Goal: Obtain resource: Download file/media

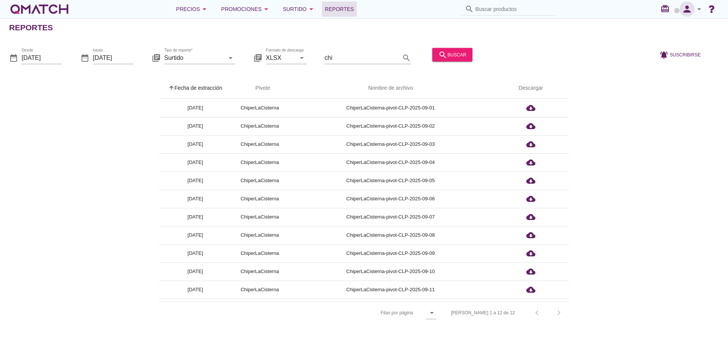
scroll to position [16, 0]
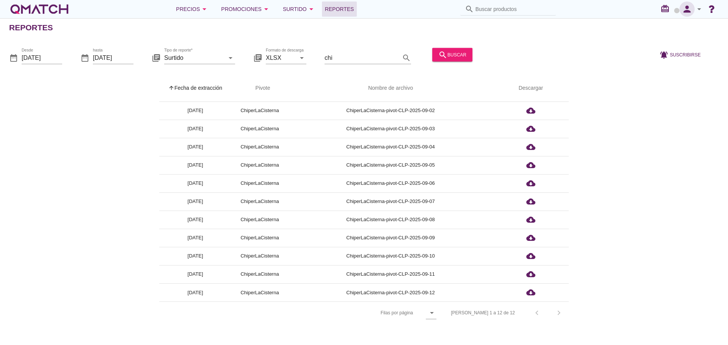
click at [684, 9] on icon "person" at bounding box center [686, 9] width 15 height 11
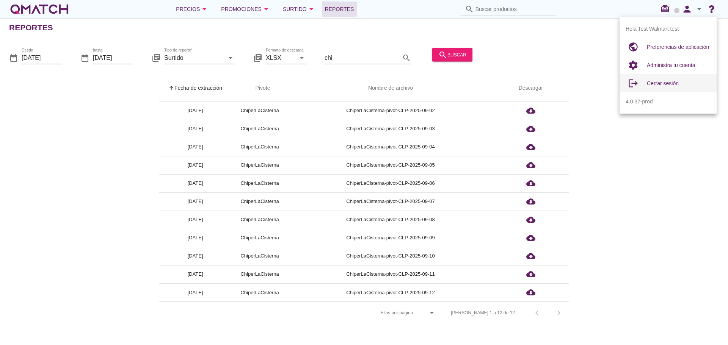
click at [668, 79] on div "Cerrar sesión" at bounding box center [679, 83] width 64 height 9
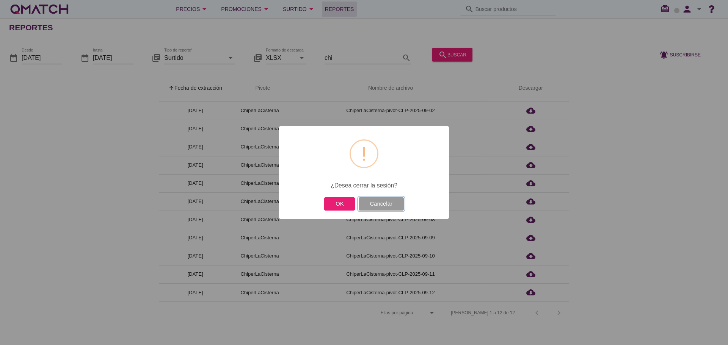
click at [372, 201] on button "Cancelar" at bounding box center [381, 203] width 45 height 13
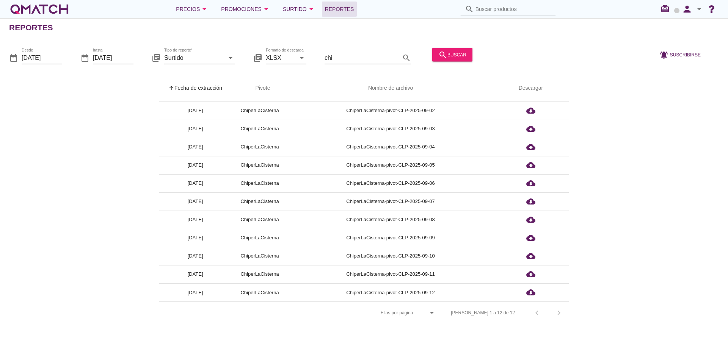
click at [664, 11] on icon "redeem" at bounding box center [666, 8] width 12 height 9
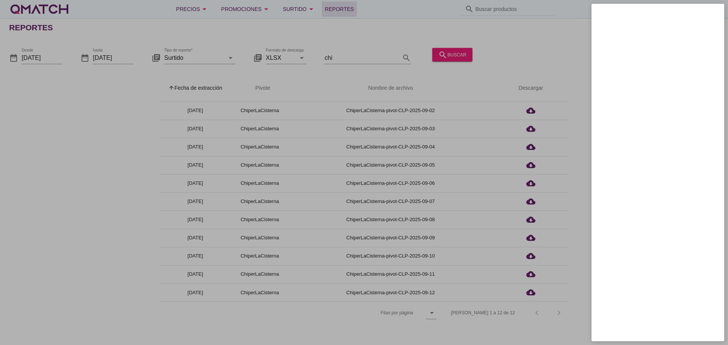
click at [572, 42] on div at bounding box center [364, 172] width 728 height 345
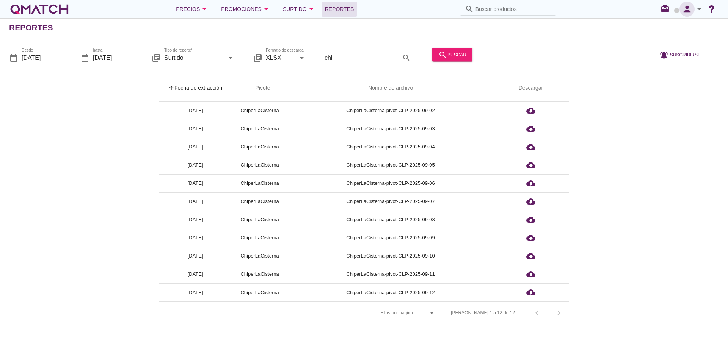
click at [691, 7] on icon "person" at bounding box center [686, 9] width 15 height 11
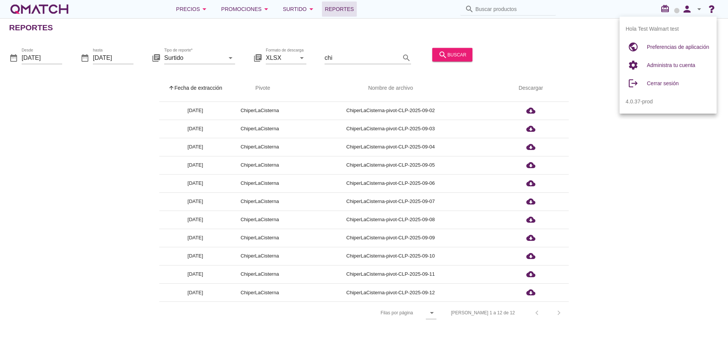
click at [672, 48] on span "Preferencias de aplicación" at bounding box center [678, 47] width 62 height 6
radio input "true"
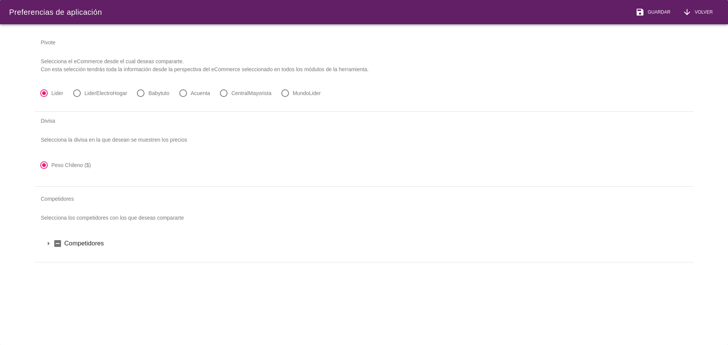
click at [261, 91] on label "CentralMayorista" at bounding box center [251, 93] width 40 height 8
radio input "false"
radio input "true"
click at [659, 21] on button "save Guardar" at bounding box center [652, 12] width 47 height 24
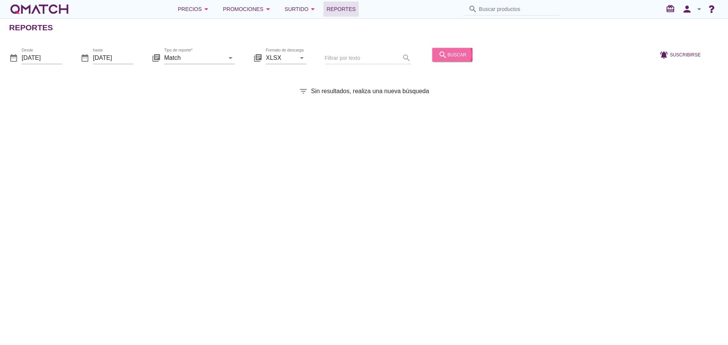
click at [438, 50] on icon "search" at bounding box center [442, 54] width 9 height 9
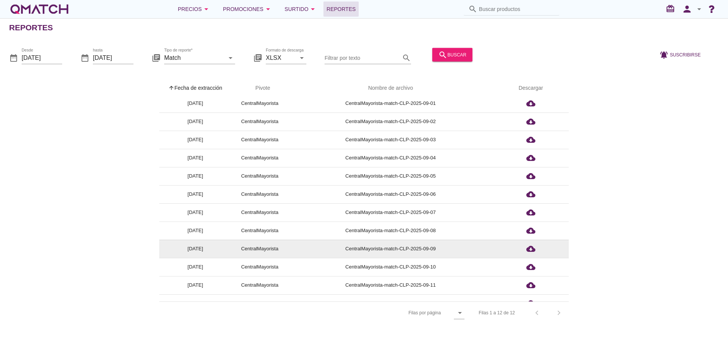
scroll to position [16, 0]
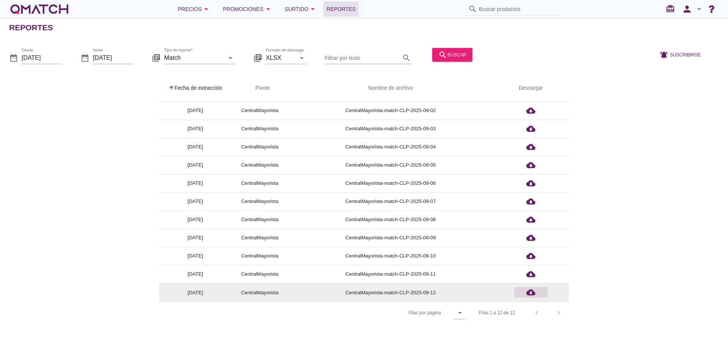
click at [529, 290] on icon "cloud_download" at bounding box center [530, 292] width 9 height 9
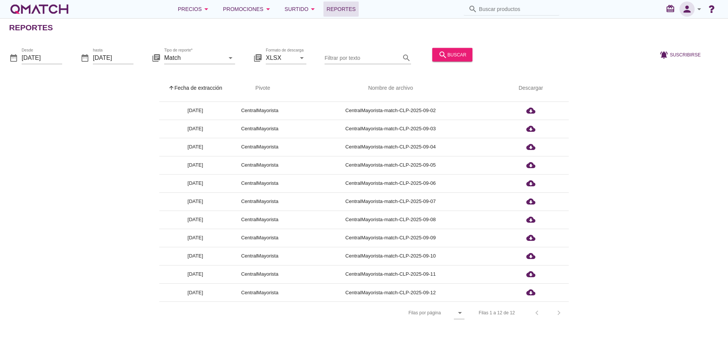
click at [688, 8] on icon "person" at bounding box center [686, 9] width 15 height 11
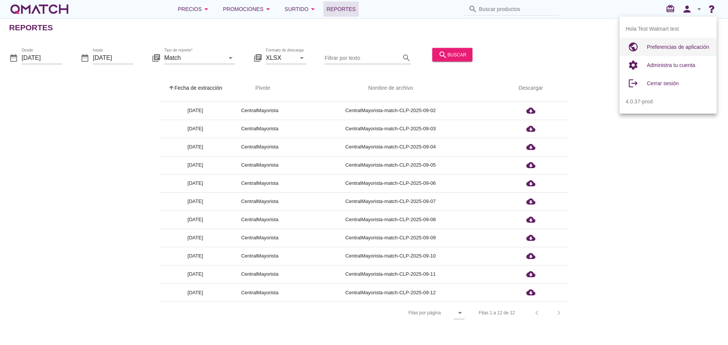
click at [654, 51] on div "Preferencias de aplicación" at bounding box center [679, 46] width 64 height 9
radio input "true"
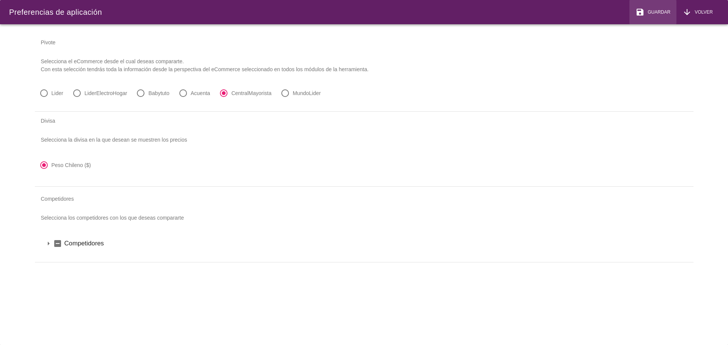
click at [664, 11] on span "Guardar" at bounding box center [657, 12] width 26 height 7
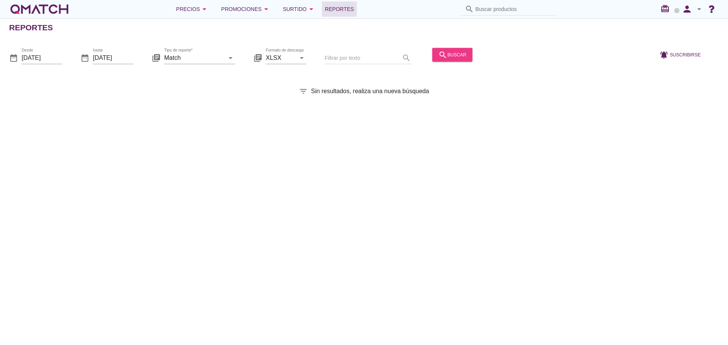
click at [448, 54] on div "search buscar" at bounding box center [452, 54] width 28 height 9
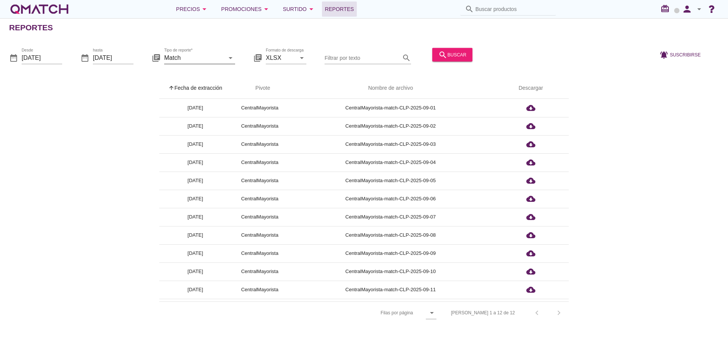
click at [229, 58] on icon "arrow_drop_down" at bounding box center [230, 57] width 9 height 9
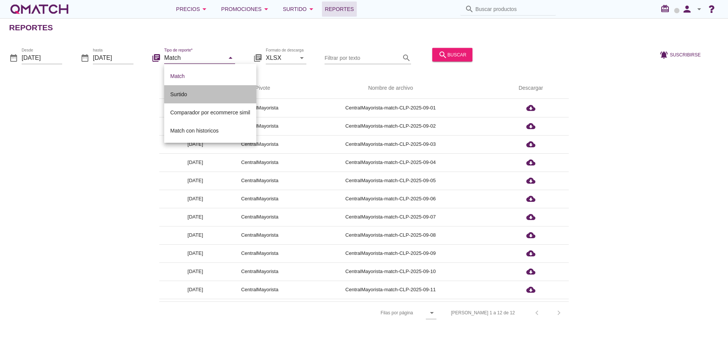
click at [193, 91] on div "Surtido" at bounding box center [210, 94] width 80 height 9
type input "Surtido"
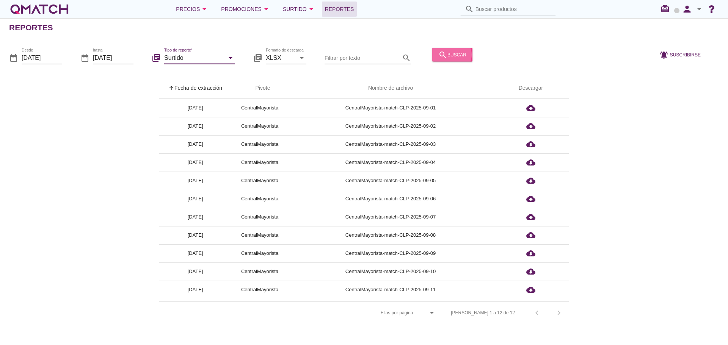
drag, startPoint x: 443, startPoint y: 53, endPoint x: 442, endPoint y: 49, distance: 4.0
click at [443, 50] on div "search buscar" at bounding box center [452, 54] width 28 height 9
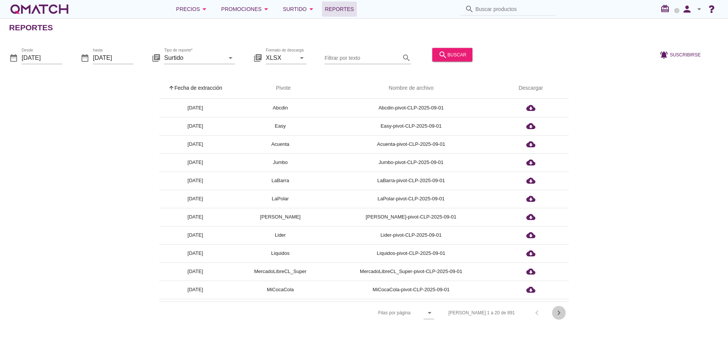
click at [555, 310] on icon "chevron_right" at bounding box center [558, 313] width 9 height 9
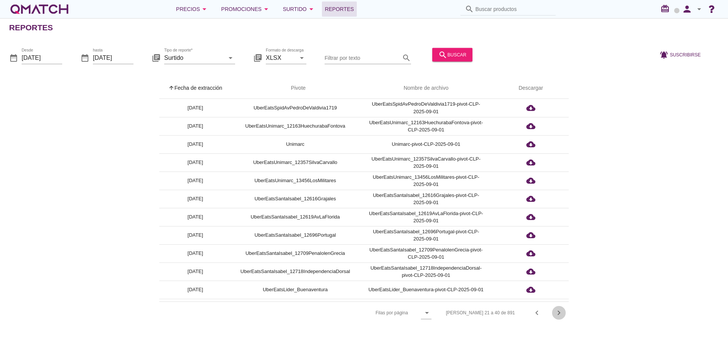
click at [556, 311] on icon "chevron_right" at bounding box center [558, 313] width 9 height 9
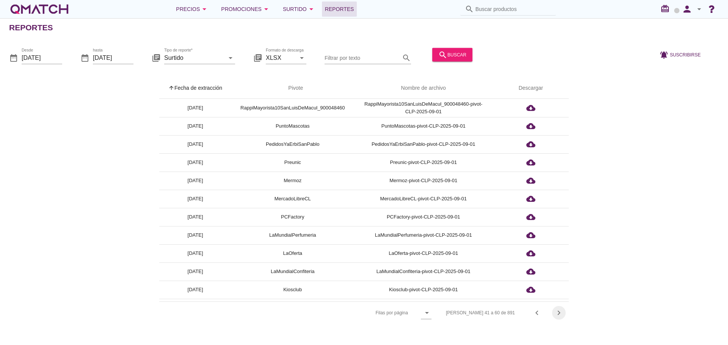
click at [556, 311] on icon "chevron_right" at bounding box center [558, 313] width 9 height 9
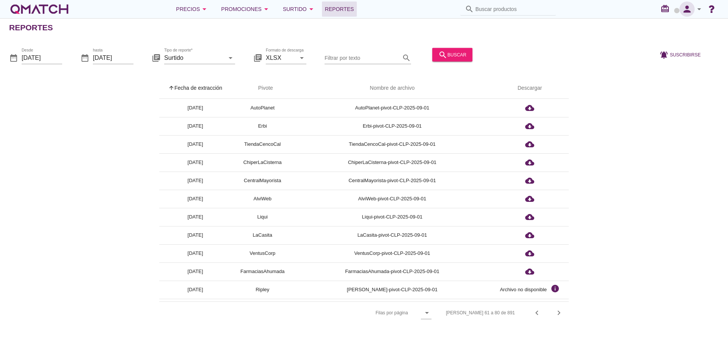
click at [690, 8] on icon "person" at bounding box center [686, 9] width 15 height 11
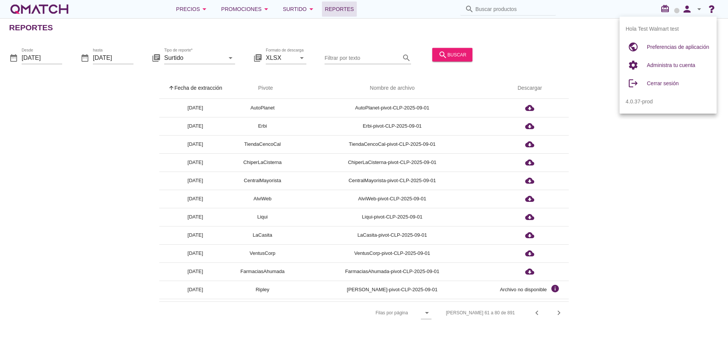
click at [576, 101] on div "arrow_upward Fecha de extracción arrow_upward Pivote Nombre de archivo Descarga…" at bounding box center [364, 201] width 710 height 246
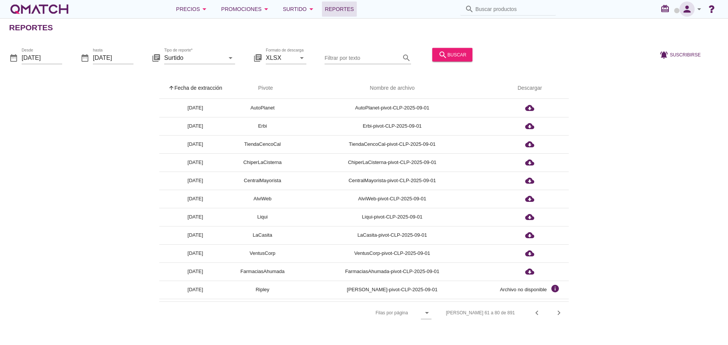
click at [687, 10] on icon "person" at bounding box center [686, 9] width 15 height 11
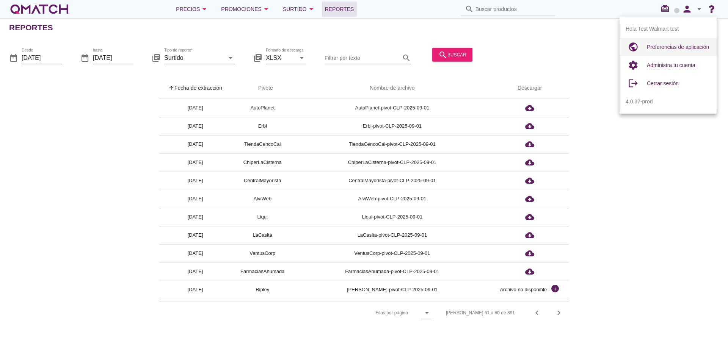
click at [680, 42] on div "Preferencias de aplicación" at bounding box center [679, 47] width 64 height 18
radio input "true"
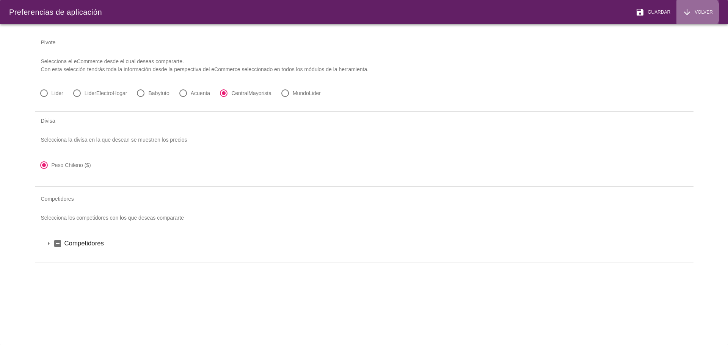
click at [691, 16] on icon "arrow_downward" at bounding box center [686, 12] width 9 height 9
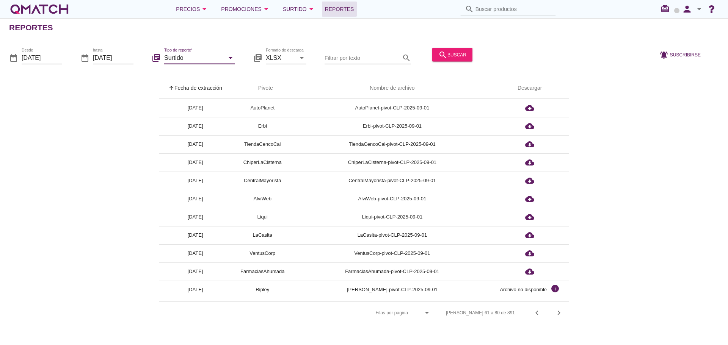
click at [177, 63] on input "Surtido" at bounding box center [194, 58] width 60 height 12
click at [622, 116] on div "arrow_upward Fecha de extracción arrow_upward Pivote Nombre de archivo Descarga…" at bounding box center [364, 201] width 710 height 246
click at [561, 310] on icon "chevron_right" at bounding box center [558, 313] width 9 height 9
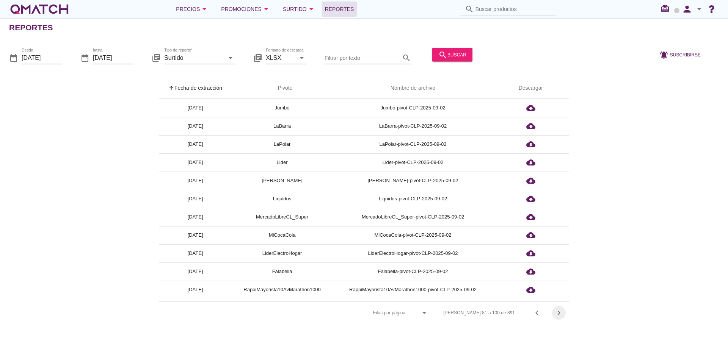
click at [555, 316] on icon "chevron_right" at bounding box center [558, 313] width 9 height 9
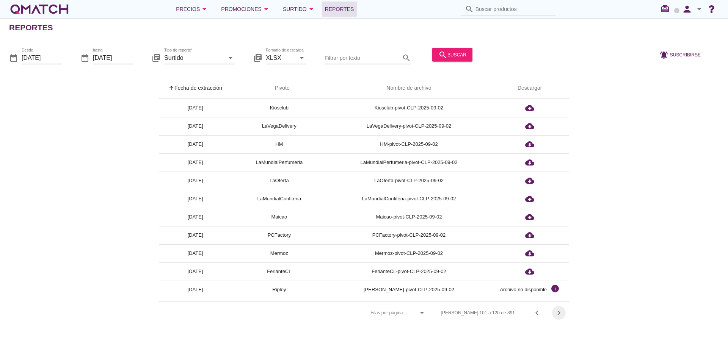
click at [558, 310] on icon "chevron_right" at bounding box center [558, 313] width 9 height 9
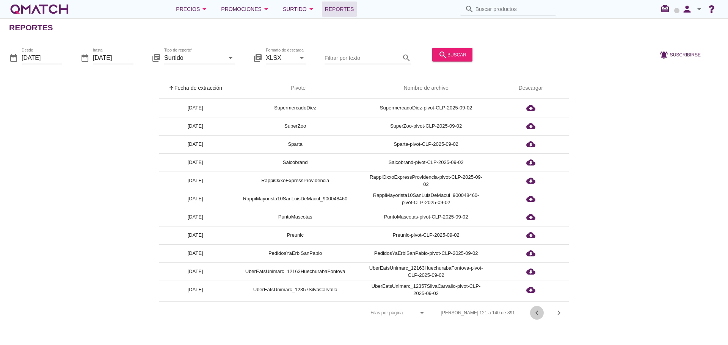
click at [539, 313] on icon "chevron_left" at bounding box center [536, 313] width 9 height 9
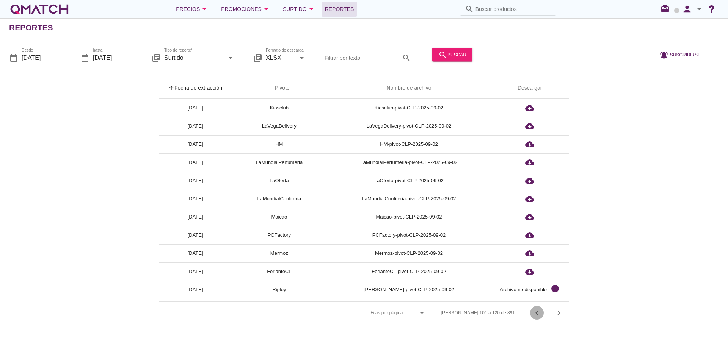
click at [539, 313] on icon "chevron_left" at bounding box center [536, 313] width 9 height 9
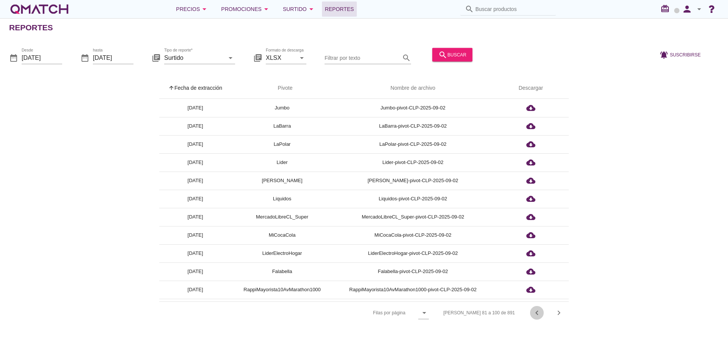
click at [539, 313] on icon "chevron_left" at bounding box center [536, 313] width 9 height 9
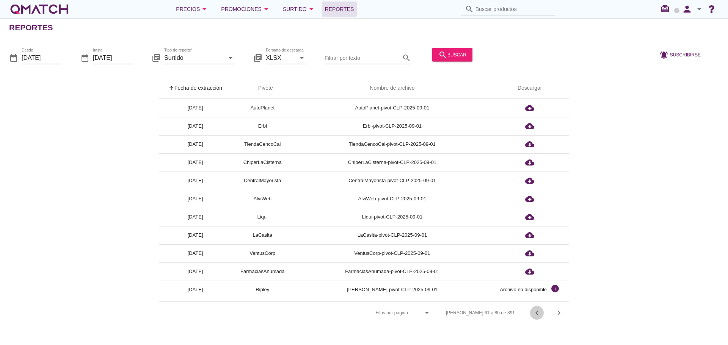
click at [539, 313] on icon "chevron_left" at bounding box center [536, 313] width 9 height 9
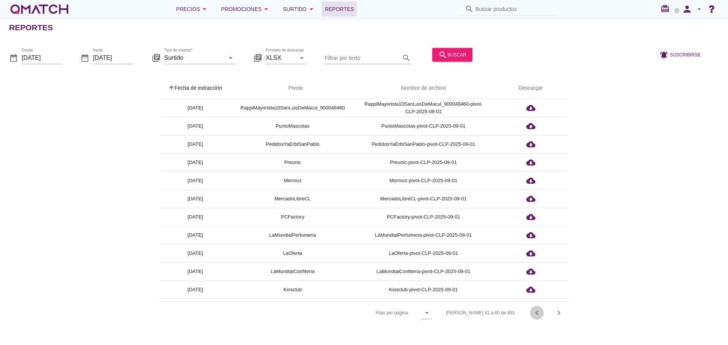
click at [539, 313] on icon "chevron_left" at bounding box center [536, 313] width 9 height 9
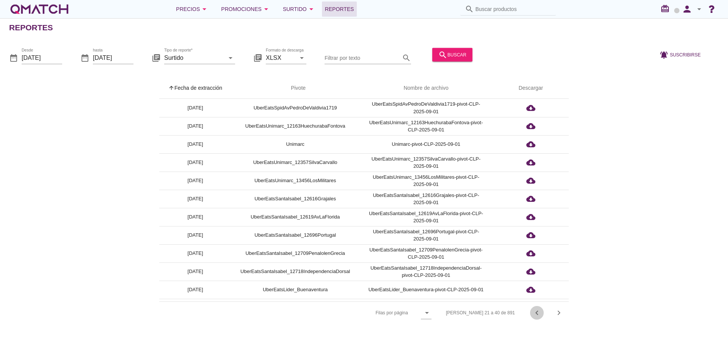
click at [539, 313] on icon "chevron_left" at bounding box center [536, 313] width 9 height 9
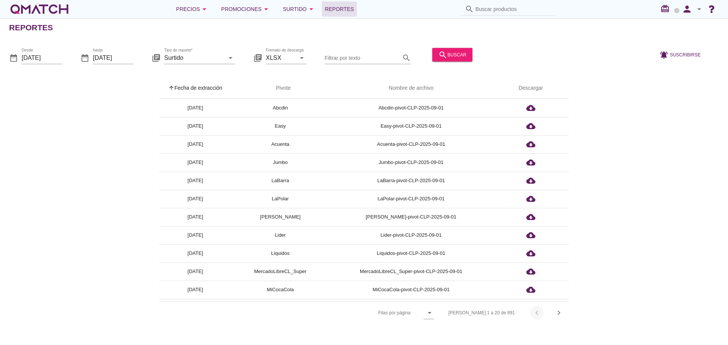
click at [539, 313] on div "[PERSON_NAME] 1 a 20 de 891 chevron_left chevron_right" at bounding box center [503, 313] width 129 height 18
click at [557, 313] on icon "chevron_right" at bounding box center [558, 313] width 9 height 9
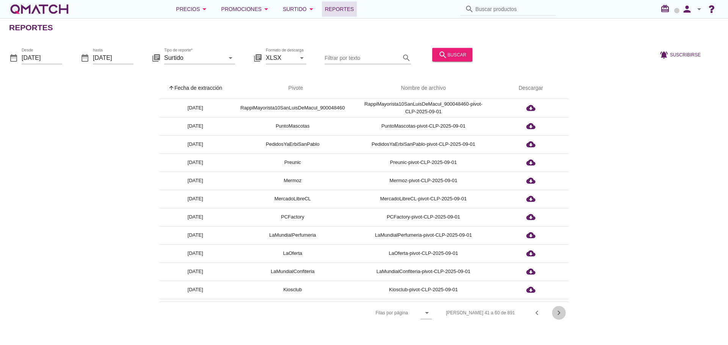
click at [557, 313] on icon "chevron_right" at bounding box center [558, 313] width 9 height 9
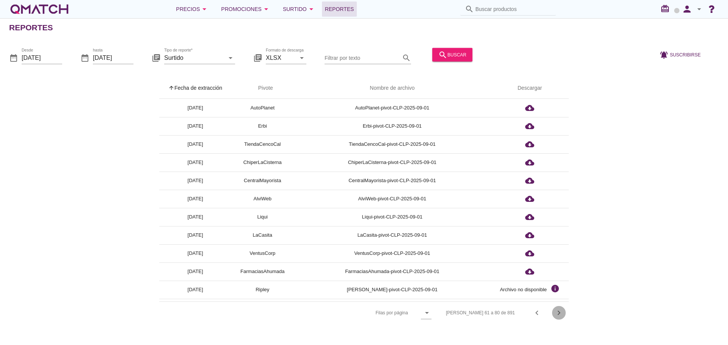
click at [557, 313] on icon "chevron_right" at bounding box center [558, 313] width 9 height 9
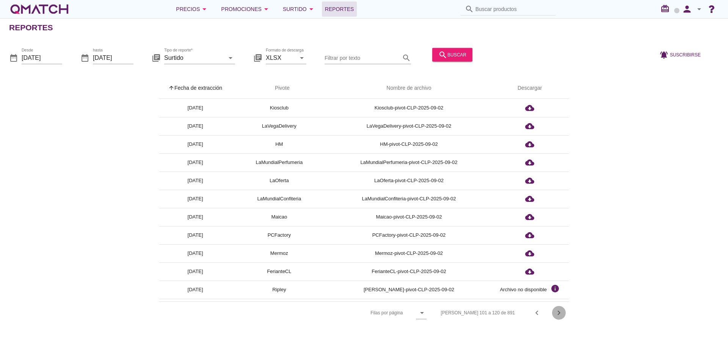
click at [557, 313] on icon "chevron_right" at bounding box center [558, 313] width 9 height 9
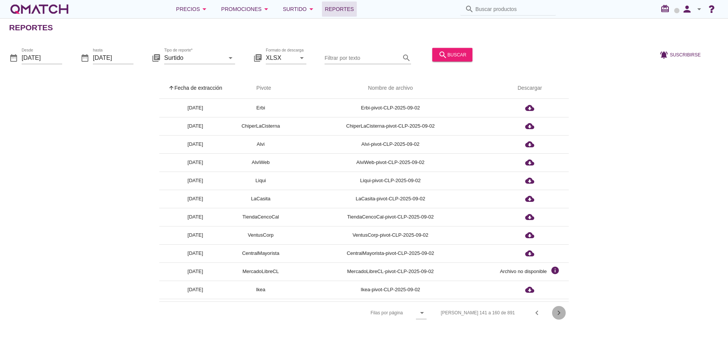
click at [557, 313] on icon "chevron_right" at bounding box center [558, 313] width 9 height 9
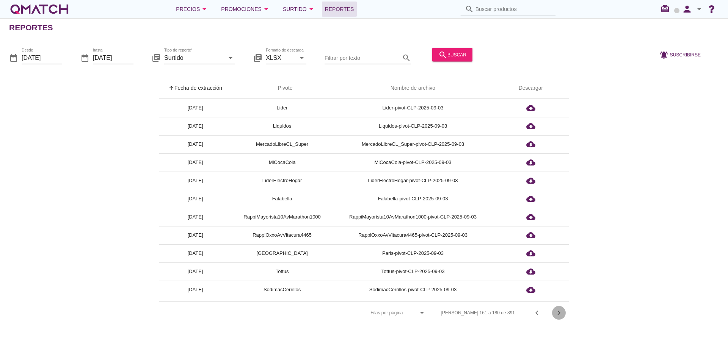
click at [557, 313] on icon "chevron_right" at bounding box center [558, 313] width 9 height 9
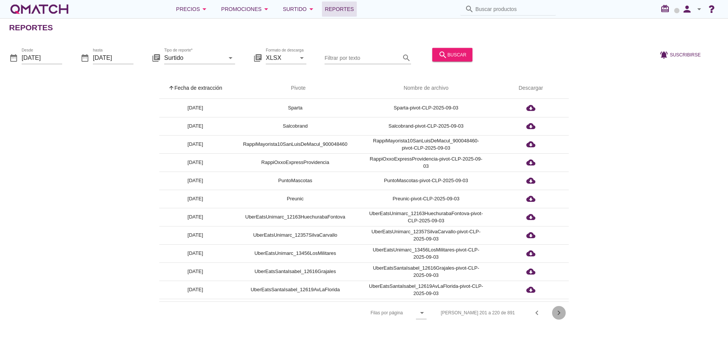
click at [557, 313] on icon "chevron_right" at bounding box center [558, 313] width 9 height 9
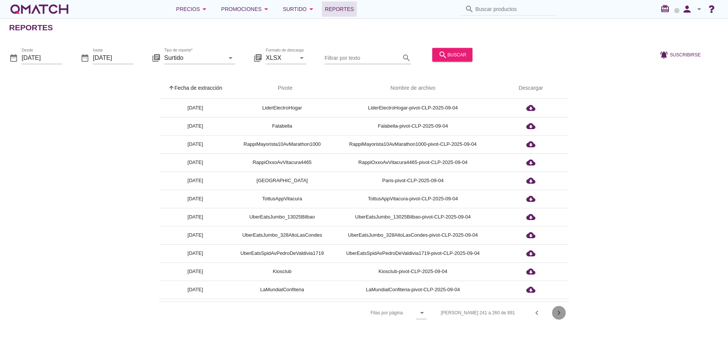
click at [557, 313] on icon "chevron_right" at bounding box center [558, 313] width 9 height 9
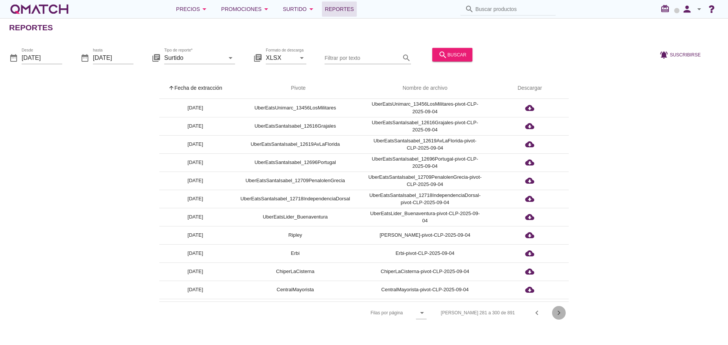
click at [557, 313] on icon "chevron_right" at bounding box center [558, 313] width 9 height 9
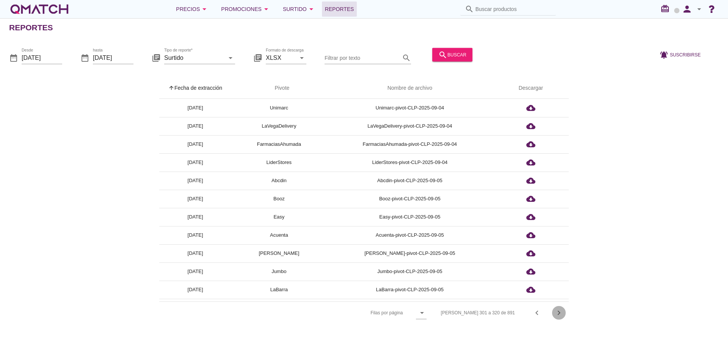
click at [557, 313] on icon "chevron_right" at bounding box center [558, 313] width 9 height 9
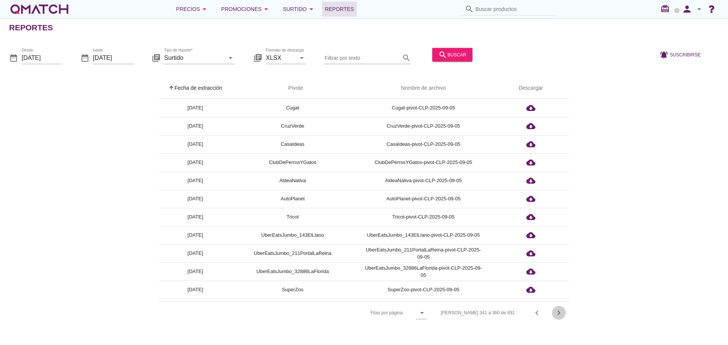
click at [557, 313] on icon "chevron_right" at bounding box center [558, 313] width 9 height 9
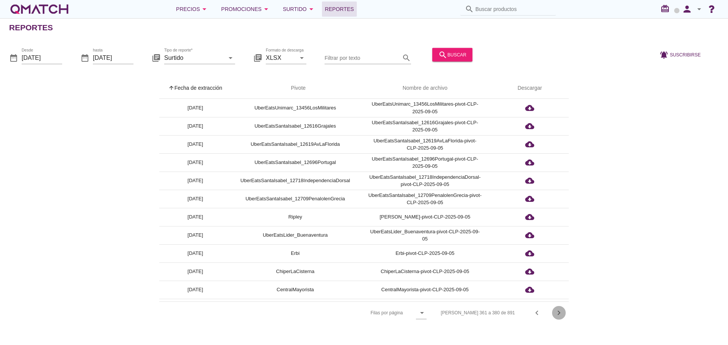
click at [557, 313] on icon "chevron_right" at bounding box center [558, 313] width 9 height 9
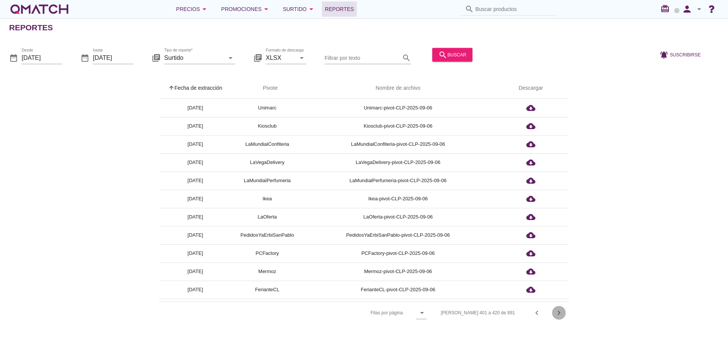
click at [557, 313] on icon "chevron_right" at bounding box center [558, 313] width 9 height 9
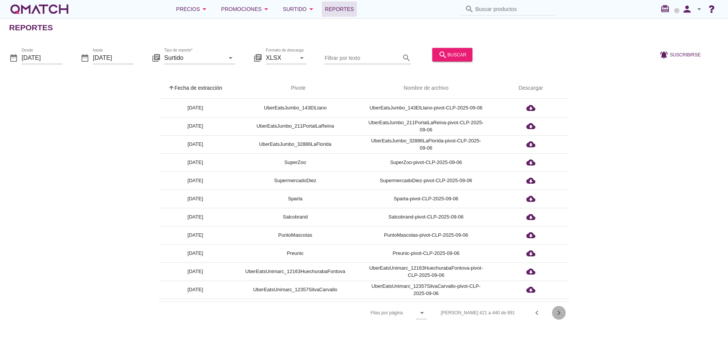
click at [557, 313] on icon "chevron_right" at bounding box center [558, 313] width 9 height 9
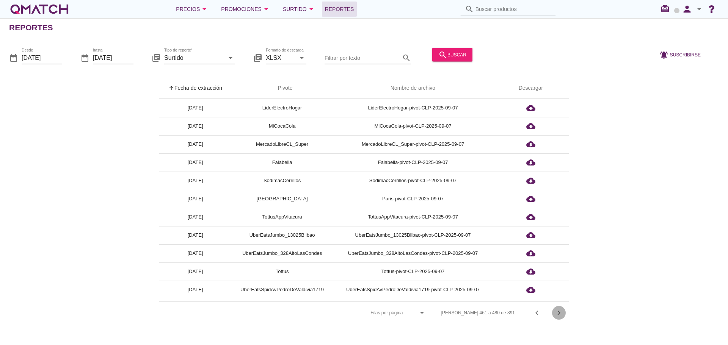
click at [557, 313] on icon "chevron_right" at bounding box center [558, 313] width 9 height 9
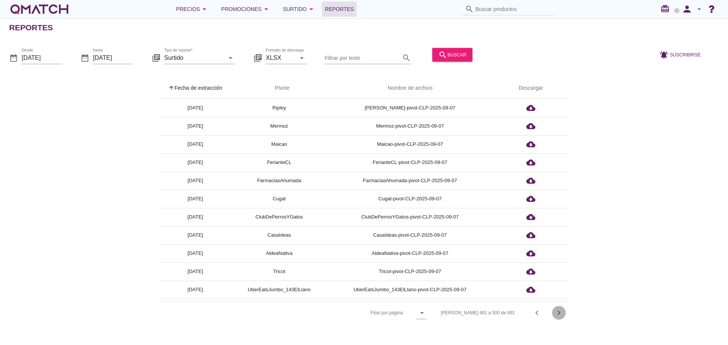
click at [557, 313] on icon "chevron_right" at bounding box center [558, 313] width 9 height 9
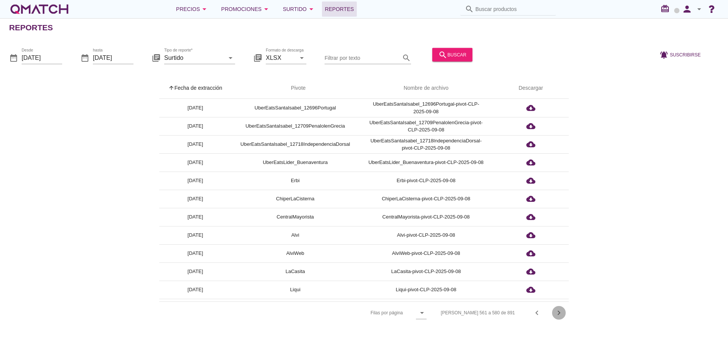
click at [557, 313] on icon "chevron_right" at bounding box center [558, 313] width 9 height 9
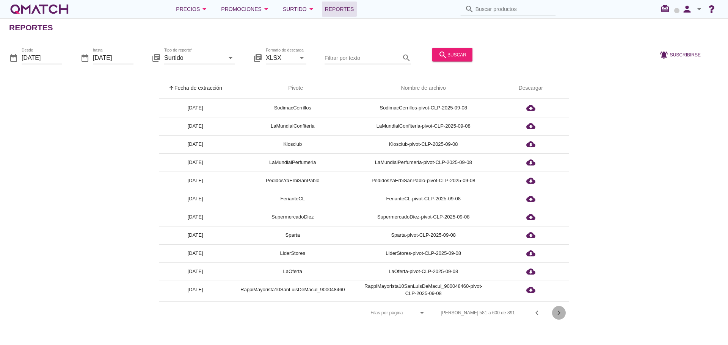
click at [557, 313] on icon "chevron_right" at bounding box center [558, 313] width 9 height 9
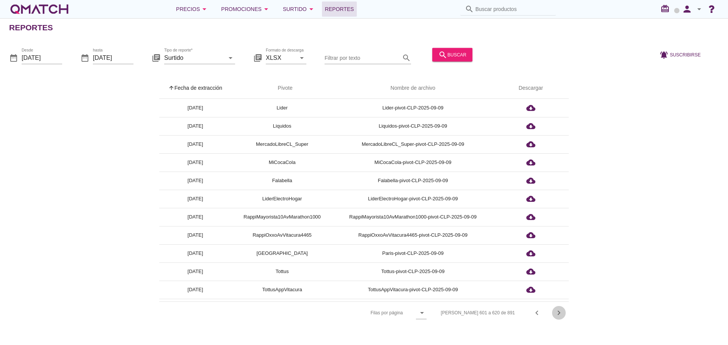
click at [557, 313] on icon "chevron_right" at bounding box center [558, 313] width 9 height 9
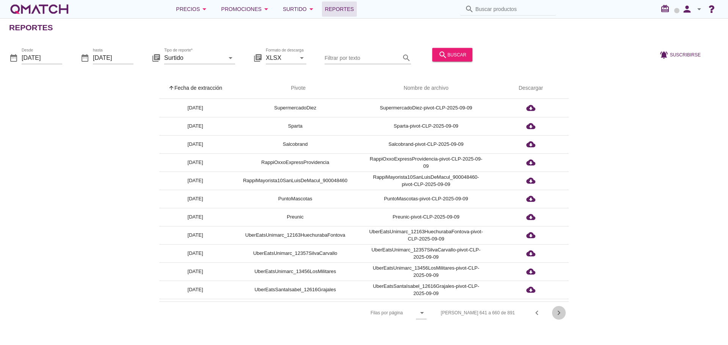
click at [557, 313] on icon "chevron_right" at bounding box center [558, 313] width 9 height 9
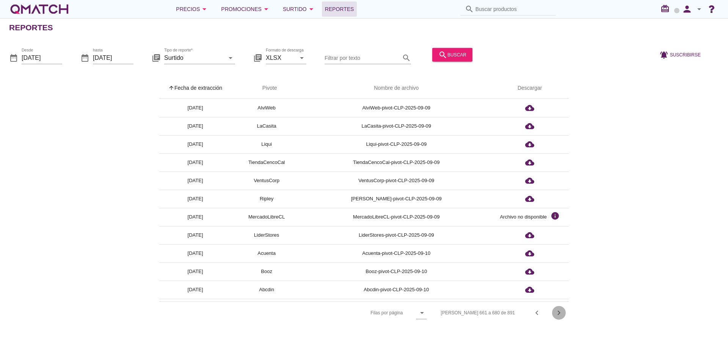
click at [557, 313] on icon "chevron_right" at bounding box center [558, 313] width 9 height 9
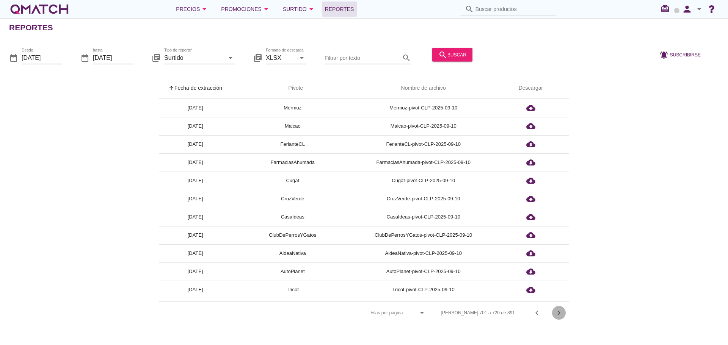
click at [557, 313] on icon "chevron_right" at bounding box center [558, 313] width 9 height 9
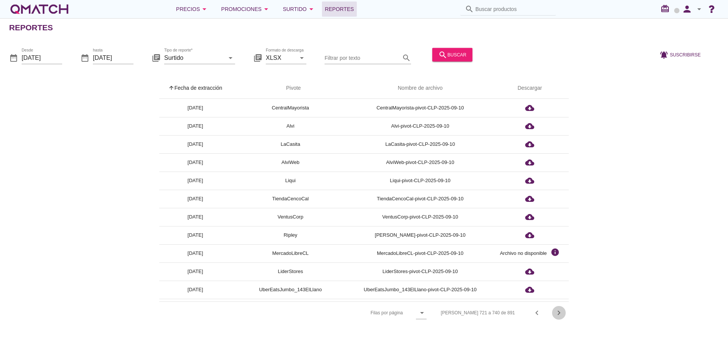
click at [557, 313] on icon "chevron_right" at bounding box center [558, 313] width 9 height 9
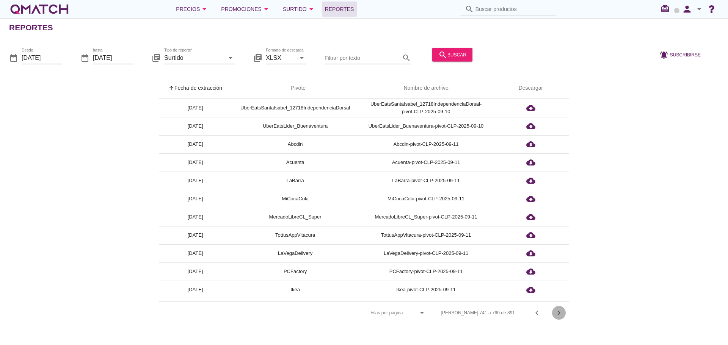
click at [557, 313] on icon "chevron_right" at bounding box center [558, 313] width 9 height 9
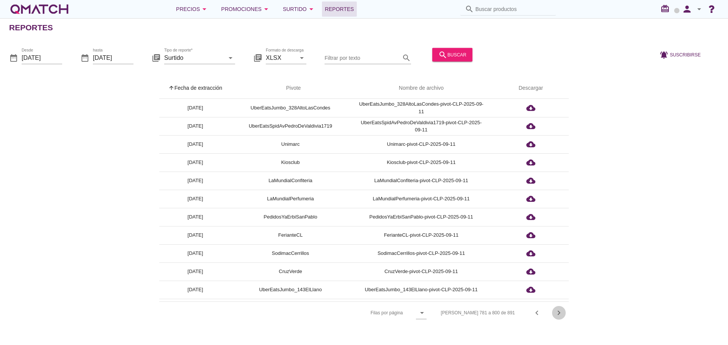
click at [557, 313] on icon "chevron_right" at bounding box center [558, 313] width 9 height 9
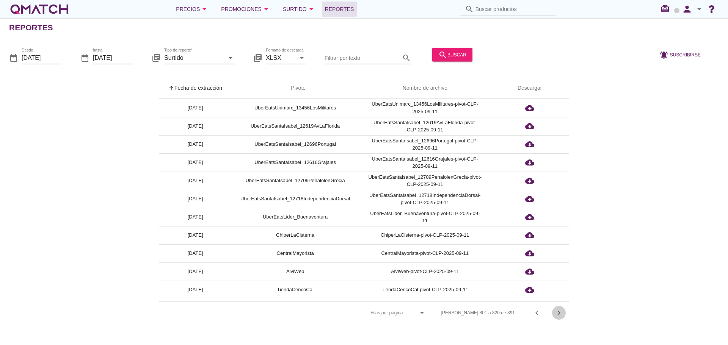
click at [557, 313] on icon "chevron_right" at bounding box center [558, 313] width 9 height 9
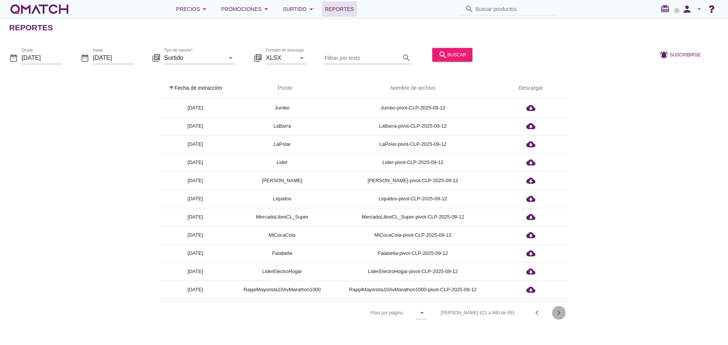
click at [557, 313] on icon "chevron_right" at bounding box center [558, 313] width 9 height 9
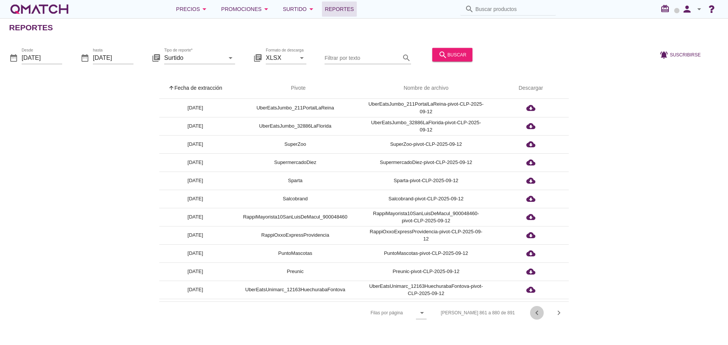
click at [536, 315] on icon "chevron_left" at bounding box center [536, 313] width 9 height 9
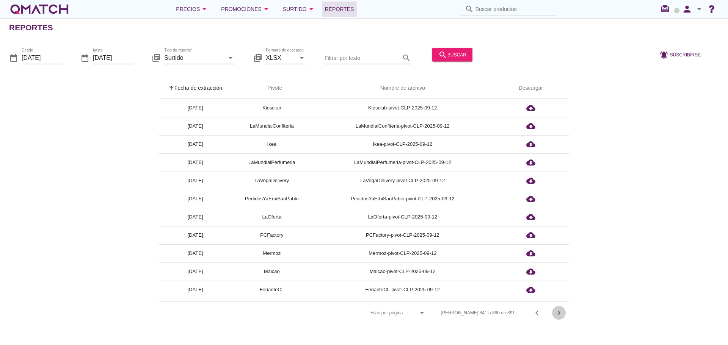
click at [560, 313] on icon "chevron_right" at bounding box center [558, 313] width 9 height 9
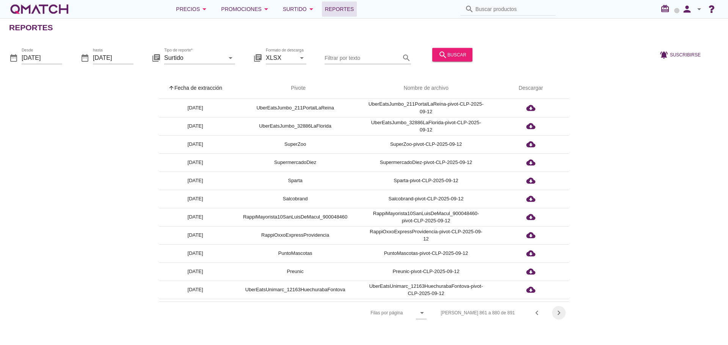
click at [560, 313] on icon "chevron_right" at bounding box center [558, 313] width 9 height 9
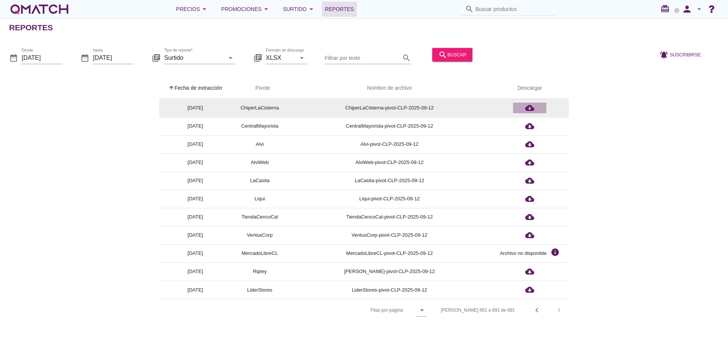
click at [531, 110] on icon "cloud_download" at bounding box center [529, 107] width 9 height 9
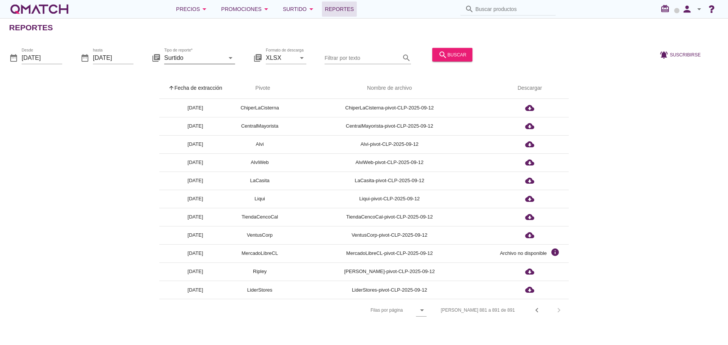
click at [220, 54] on input "Surtido" at bounding box center [194, 58] width 60 height 12
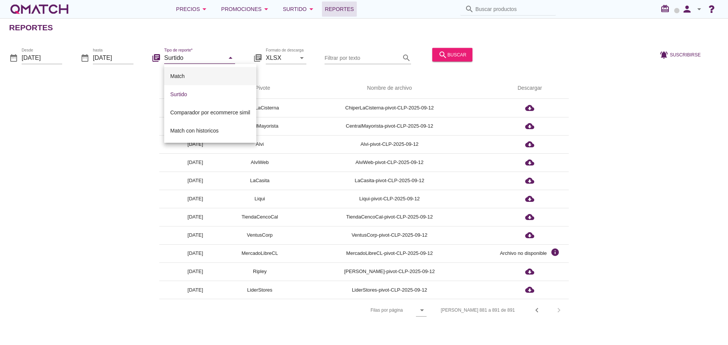
click at [201, 74] on div "Match" at bounding box center [210, 76] width 80 height 9
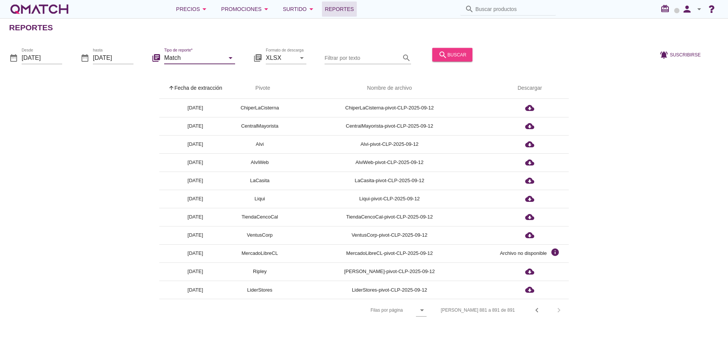
click at [451, 56] on div "search buscar" at bounding box center [452, 54] width 28 height 9
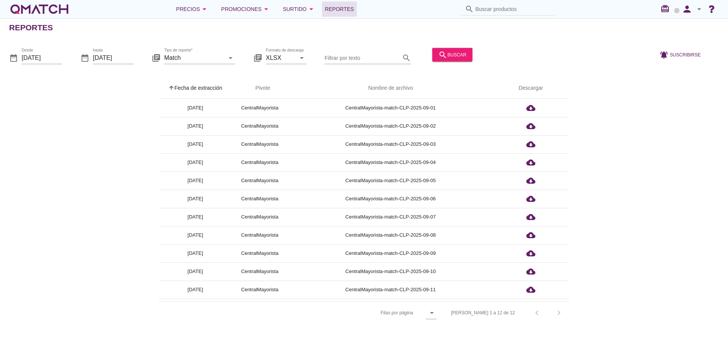
click at [210, 91] on th "arrow_upward Fecha de extracción" at bounding box center [195, 88] width 72 height 21
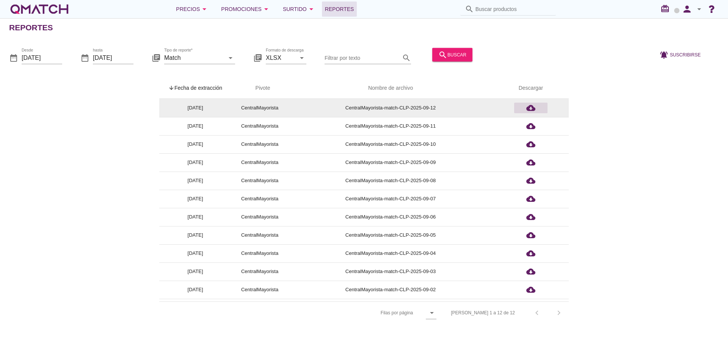
click at [531, 109] on icon "cloud_download" at bounding box center [530, 107] width 9 height 9
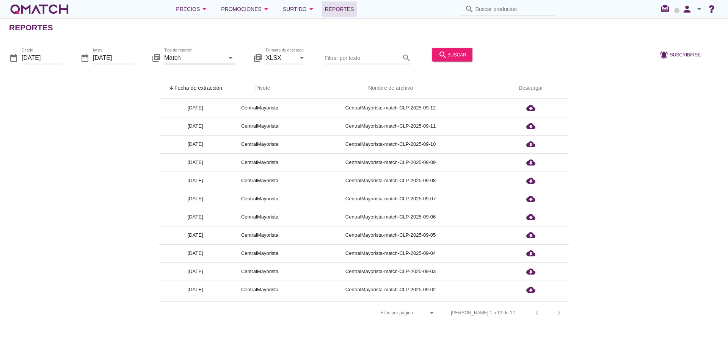
click at [207, 55] on input "Match" at bounding box center [194, 58] width 60 height 12
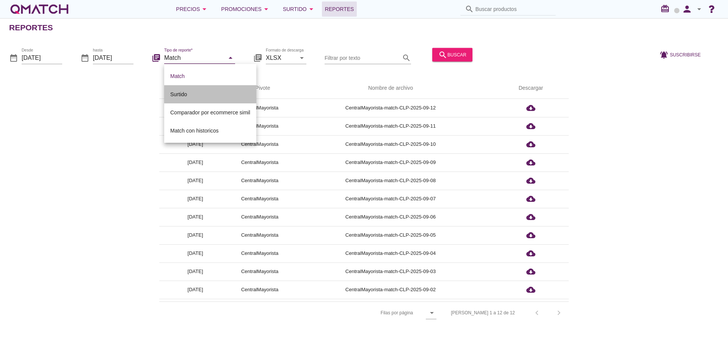
click at [216, 91] on div "Surtido" at bounding box center [210, 94] width 80 height 9
type input "Surtido"
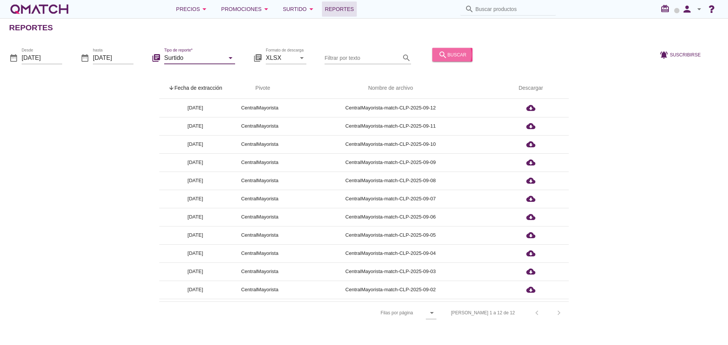
click at [445, 58] on div "search buscar" at bounding box center [452, 54] width 28 height 9
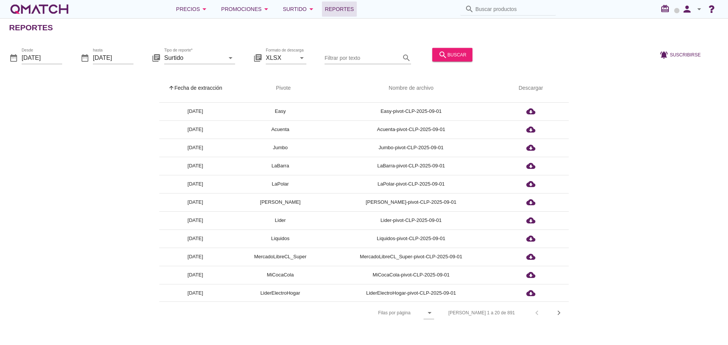
scroll to position [38, 0]
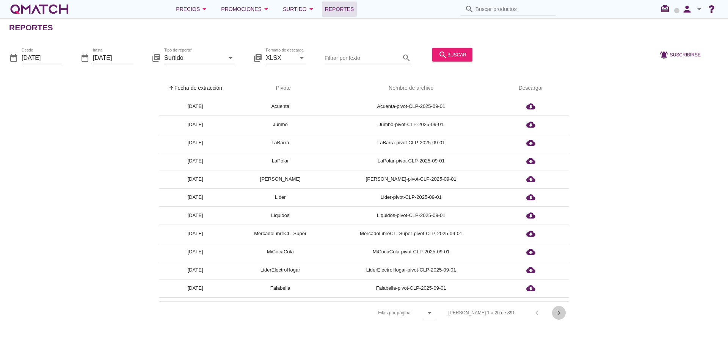
click at [555, 315] on icon "chevron_right" at bounding box center [558, 313] width 9 height 9
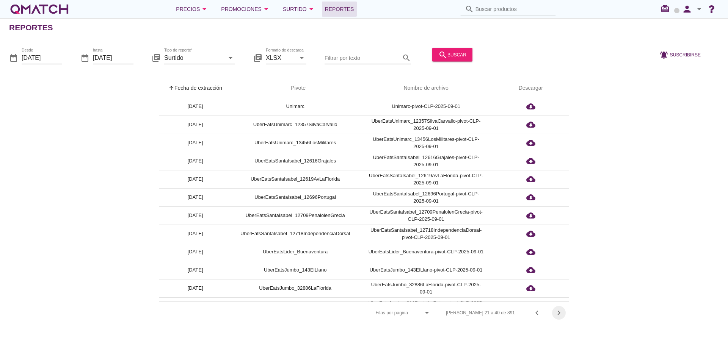
click at [555, 315] on icon "chevron_right" at bounding box center [558, 313] width 9 height 9
